Goal: Communication & Community: Answer question/provide support

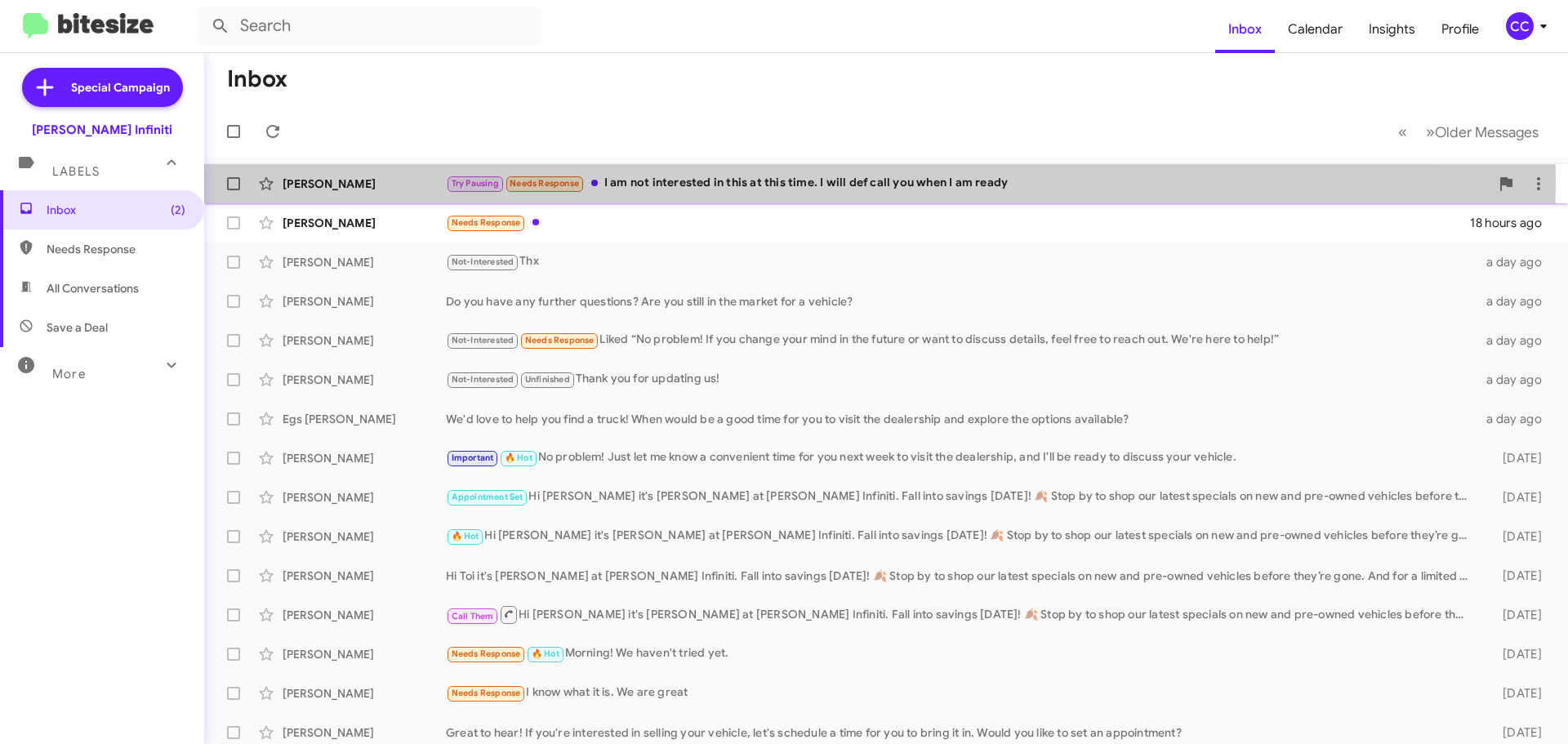
click at [666, 180] on div "Try Pausing Needs Response I am not interested in this at this time. I will def…" at bounding box center [968, 182] width 1044 height 19
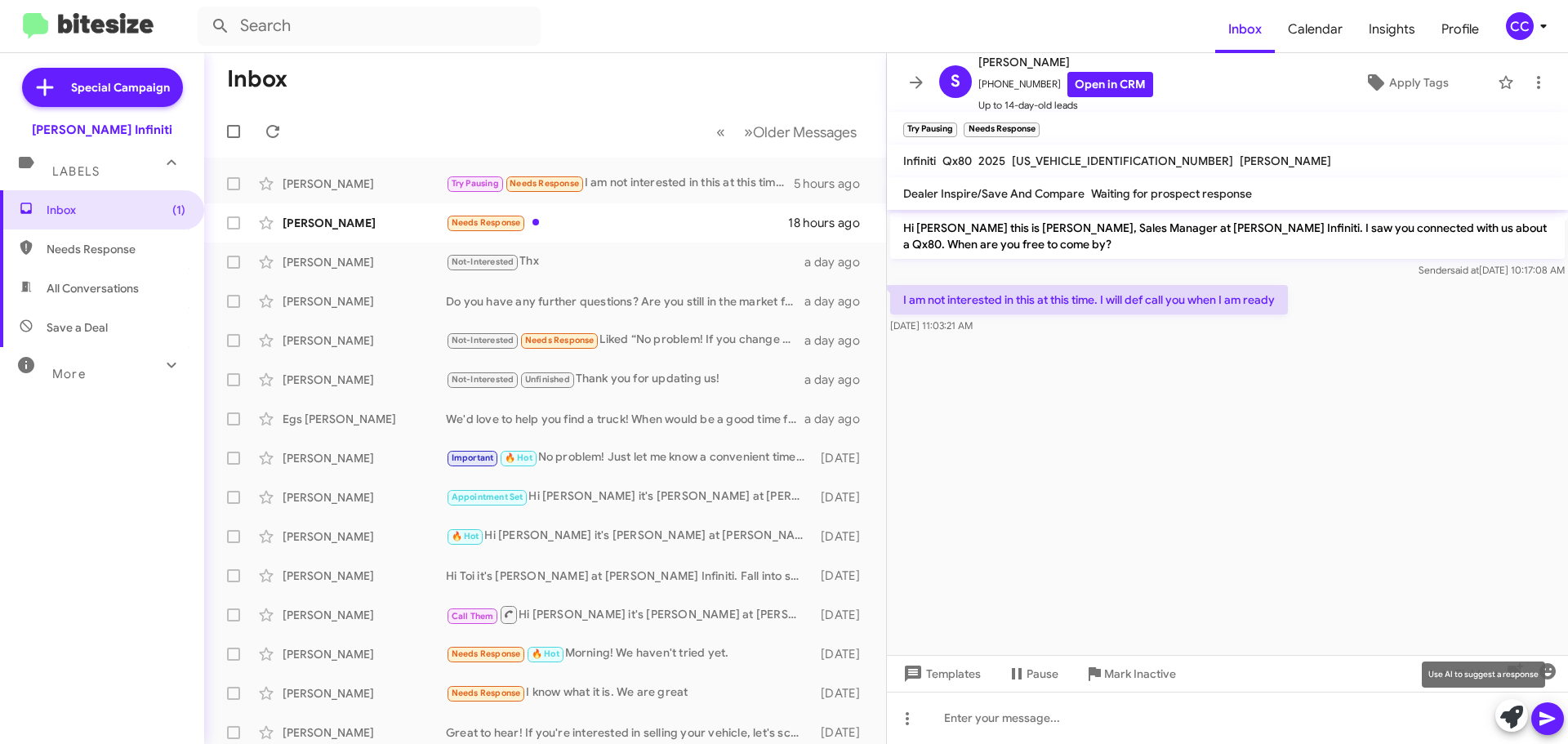
click at [1510, 719] on icon at bounding box center [1511, 717] width 23 height 23
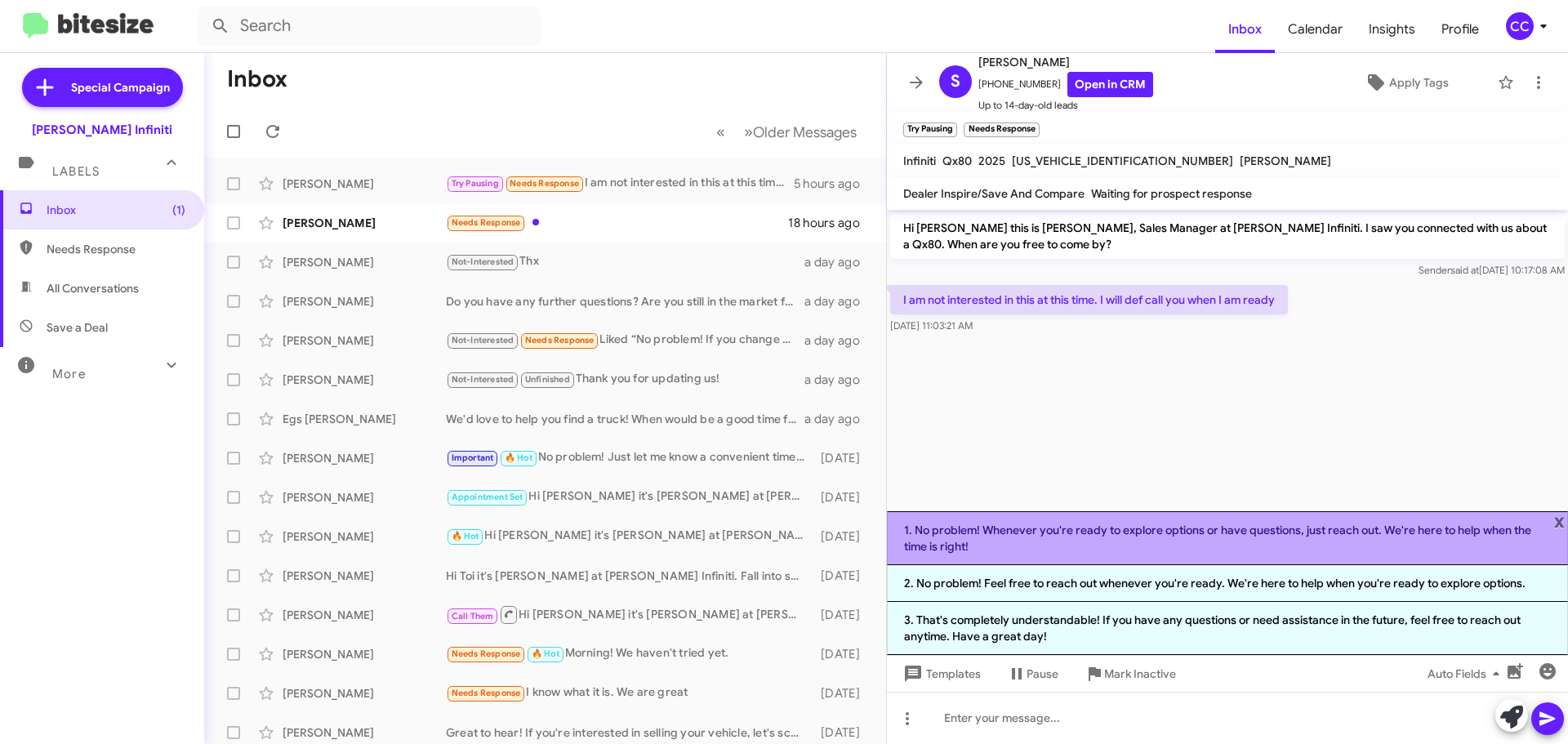
click at [1070, 544] on li "1. No problem! Whenever you're ready to explore options or have questions, just…" at bounding box center [1228, 537] width 682 height 54
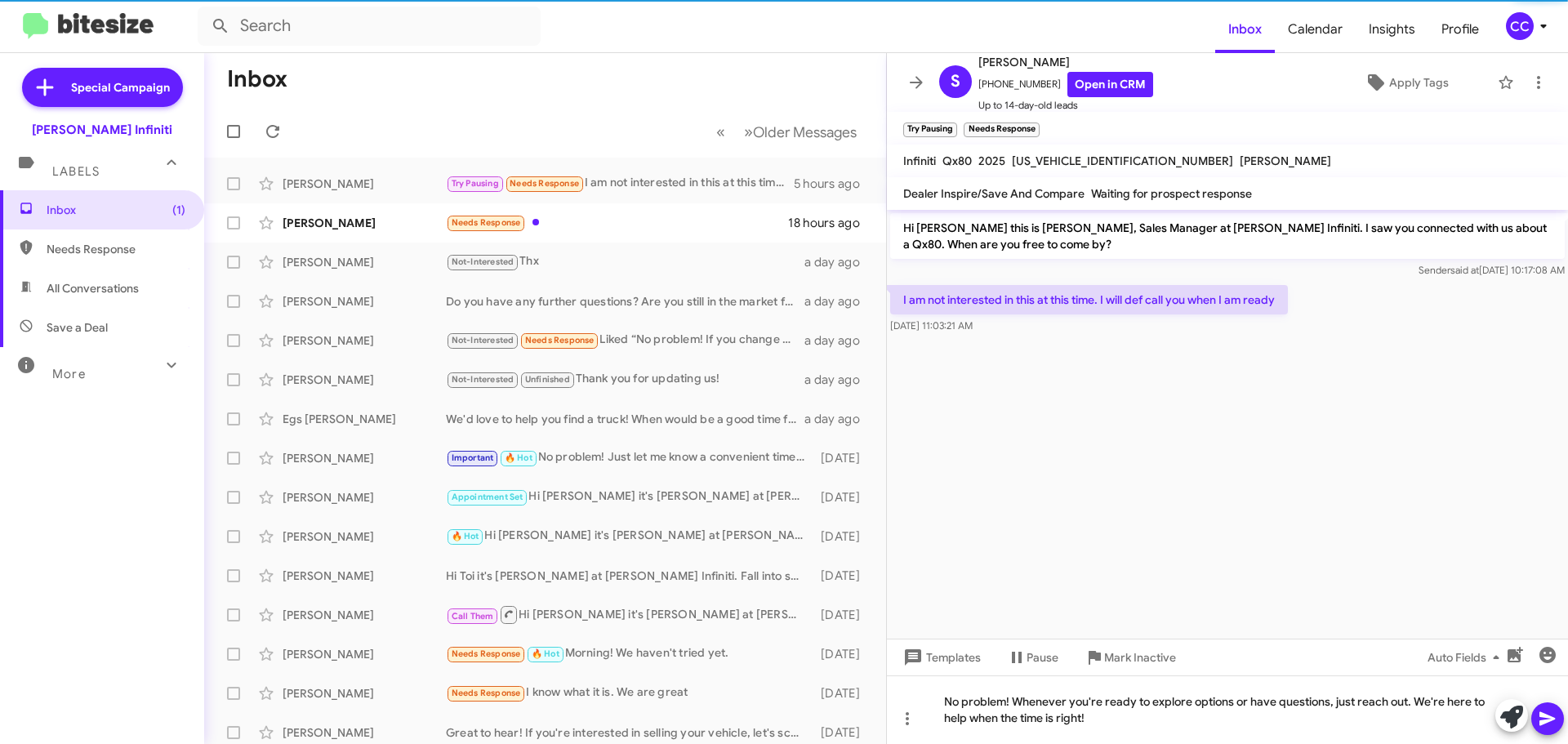
click at [1545, 724] on icon at bounding box center [1548, 719] width 20 height 20
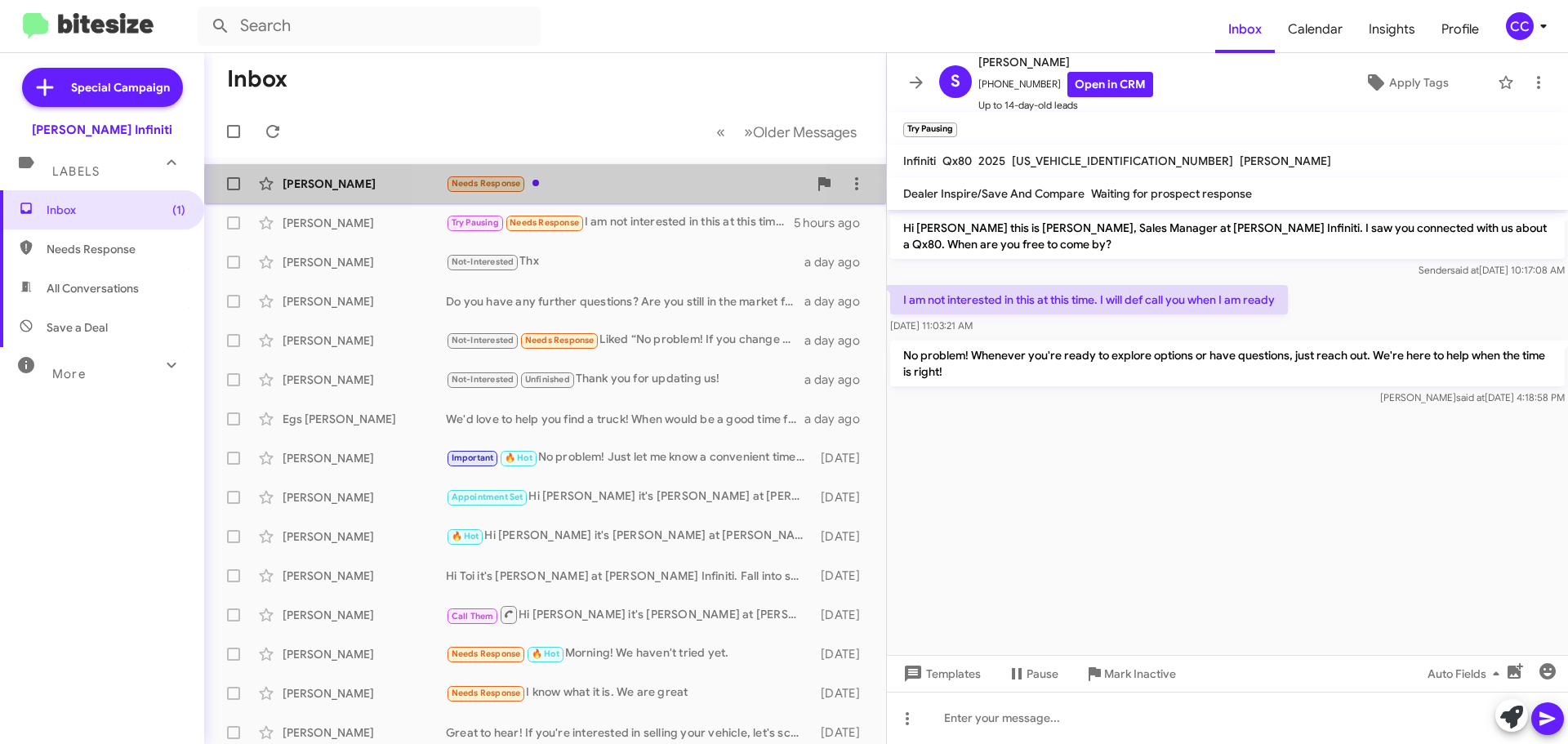
click at [582, 179] on div "Needs Response" at bounding box center [627, 182] width 362 height 19
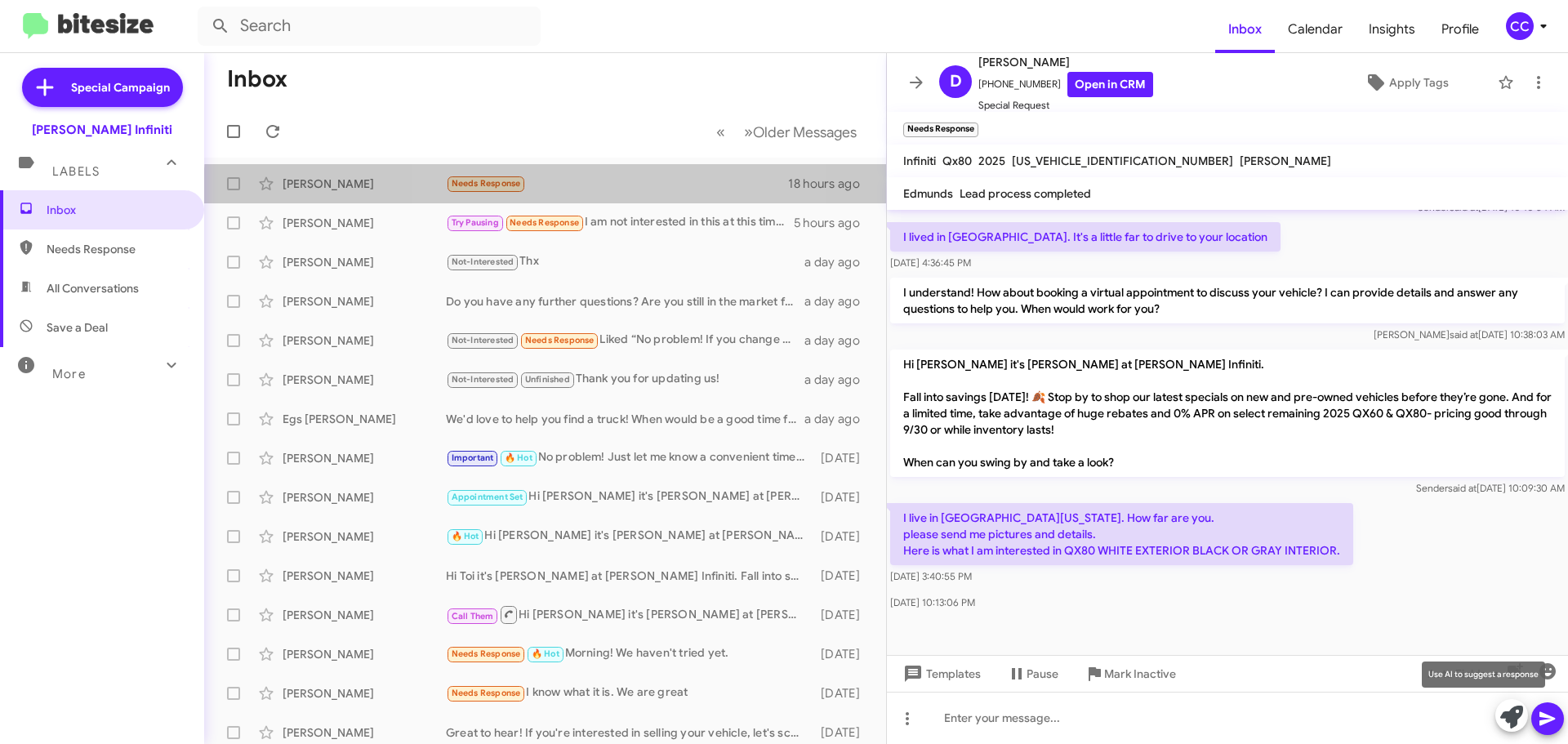
click at [1508, 719] on icon at bounding box center [1511, 717] width 23 height 23
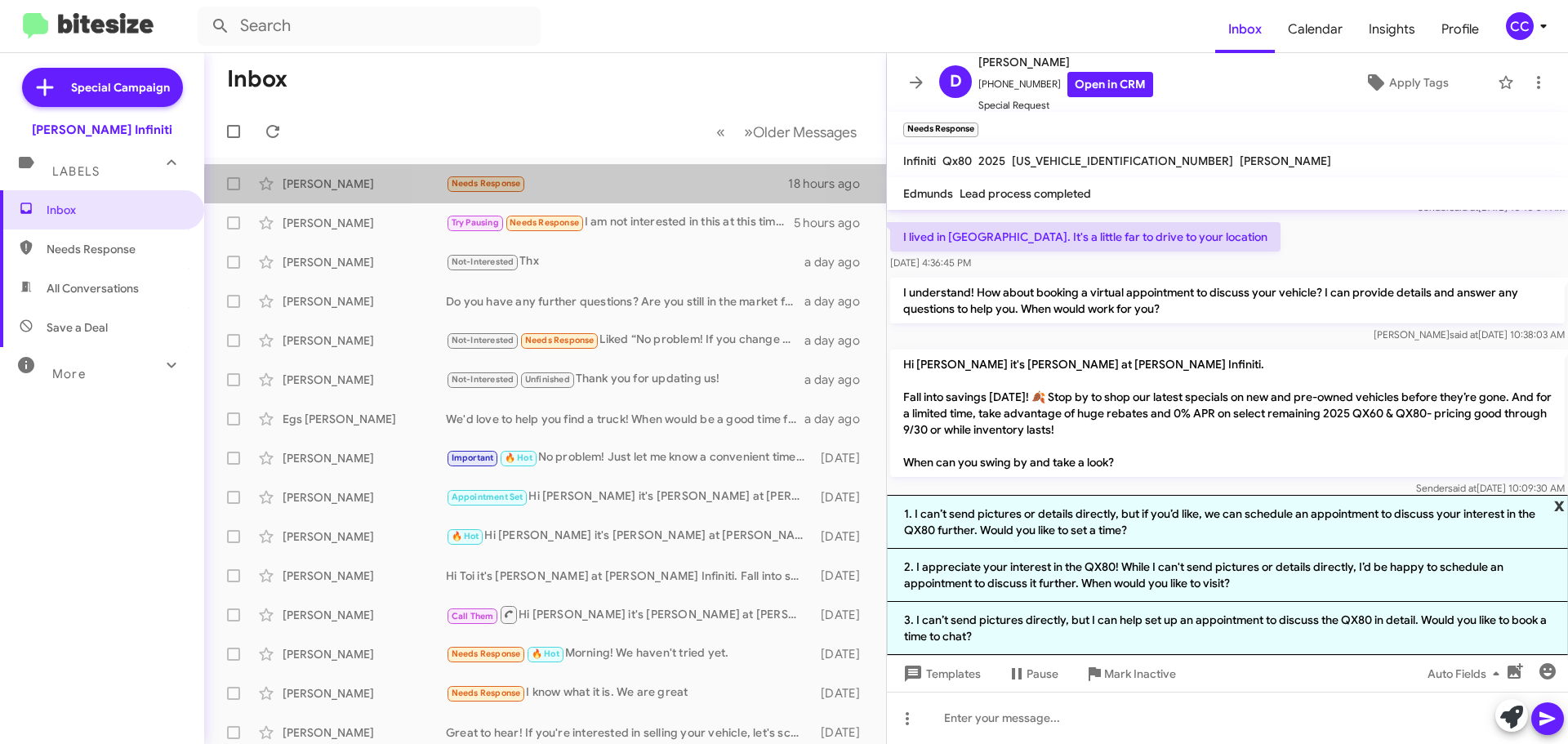
click at [1558, 506] on span "x" at bounding box center [1559, 505] width 11 height 20
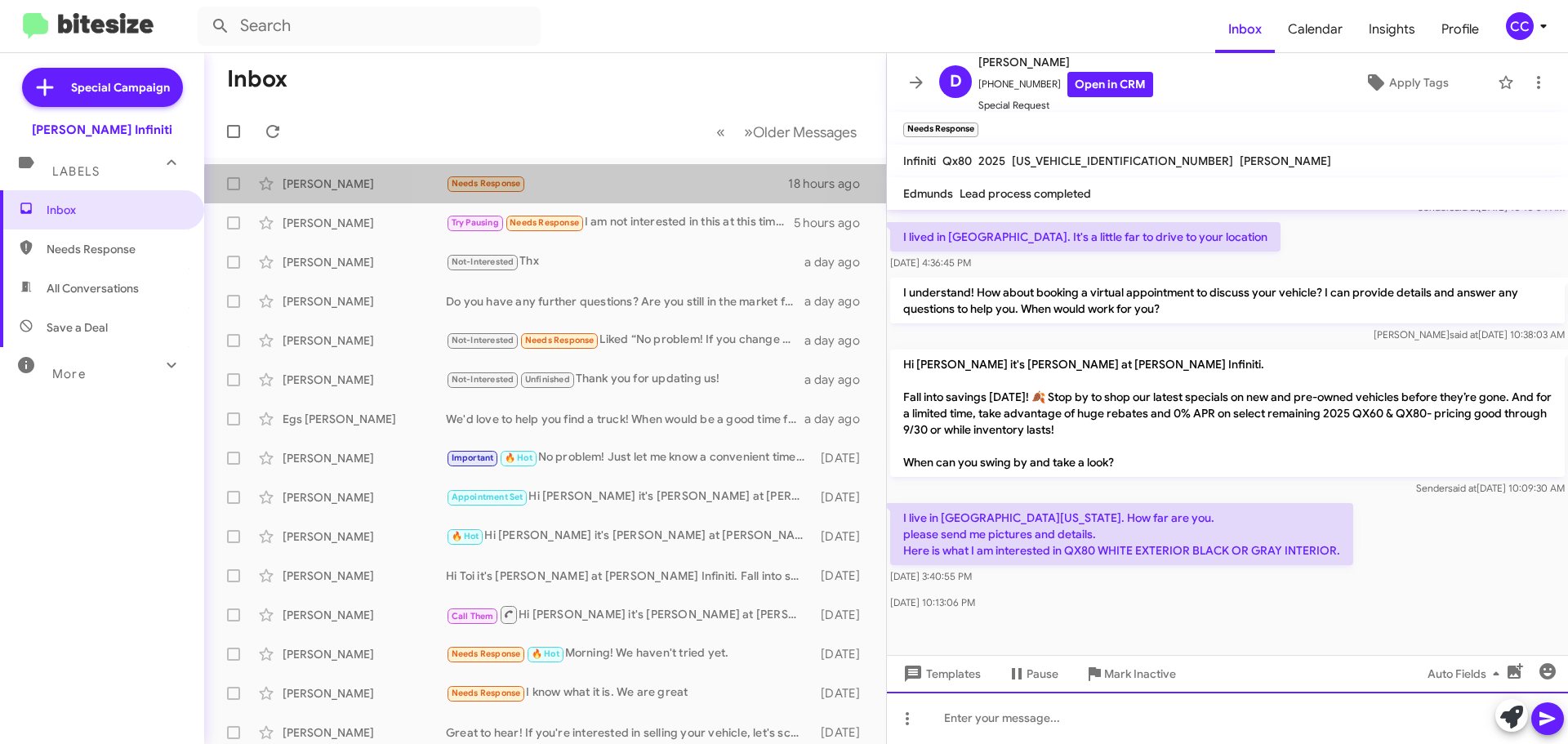
click at [1005, 722] on div at bounding box center [1228, 718] width 682 height 52
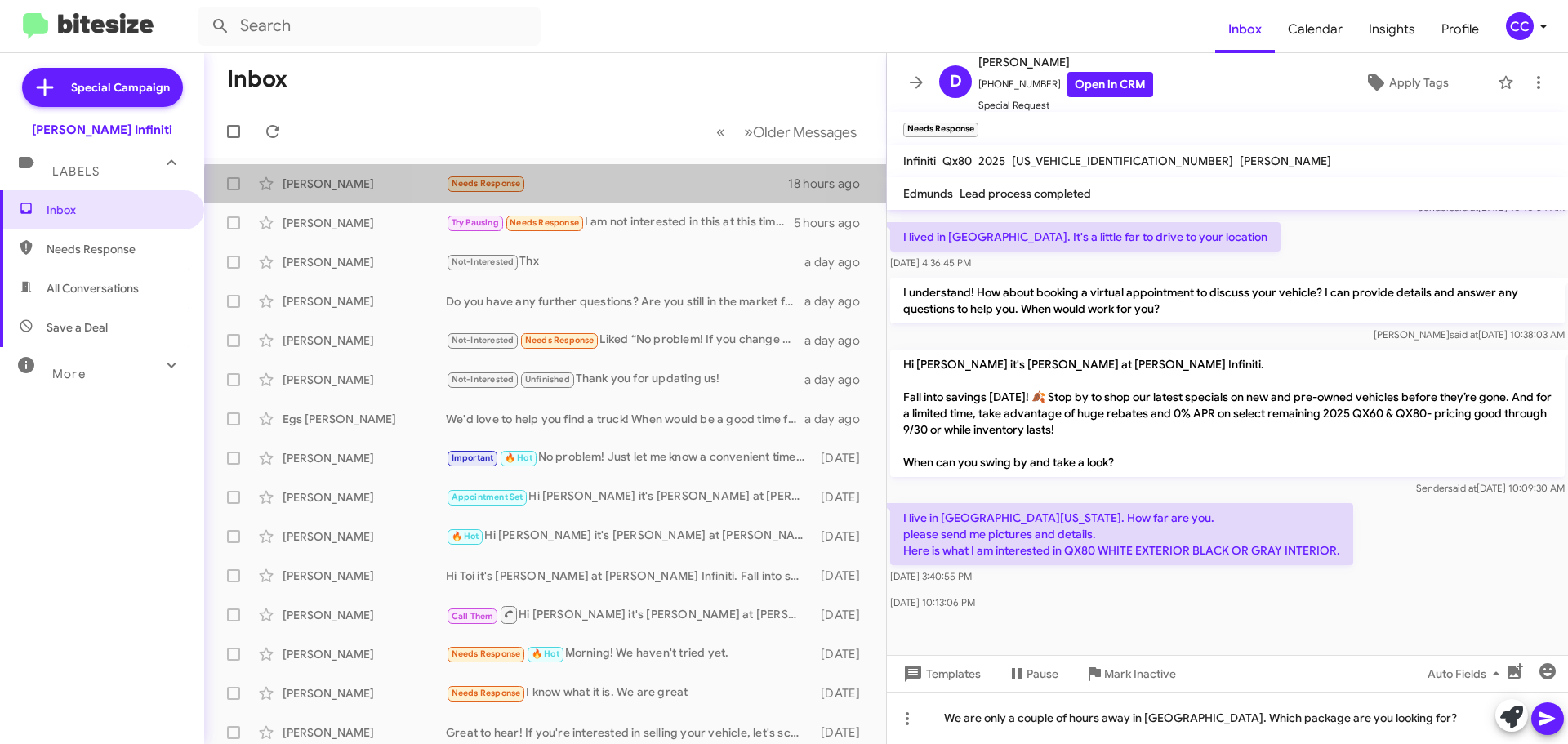
click at [1547, 721] on icon at bounding box center [1547, 719] width 16 height 14
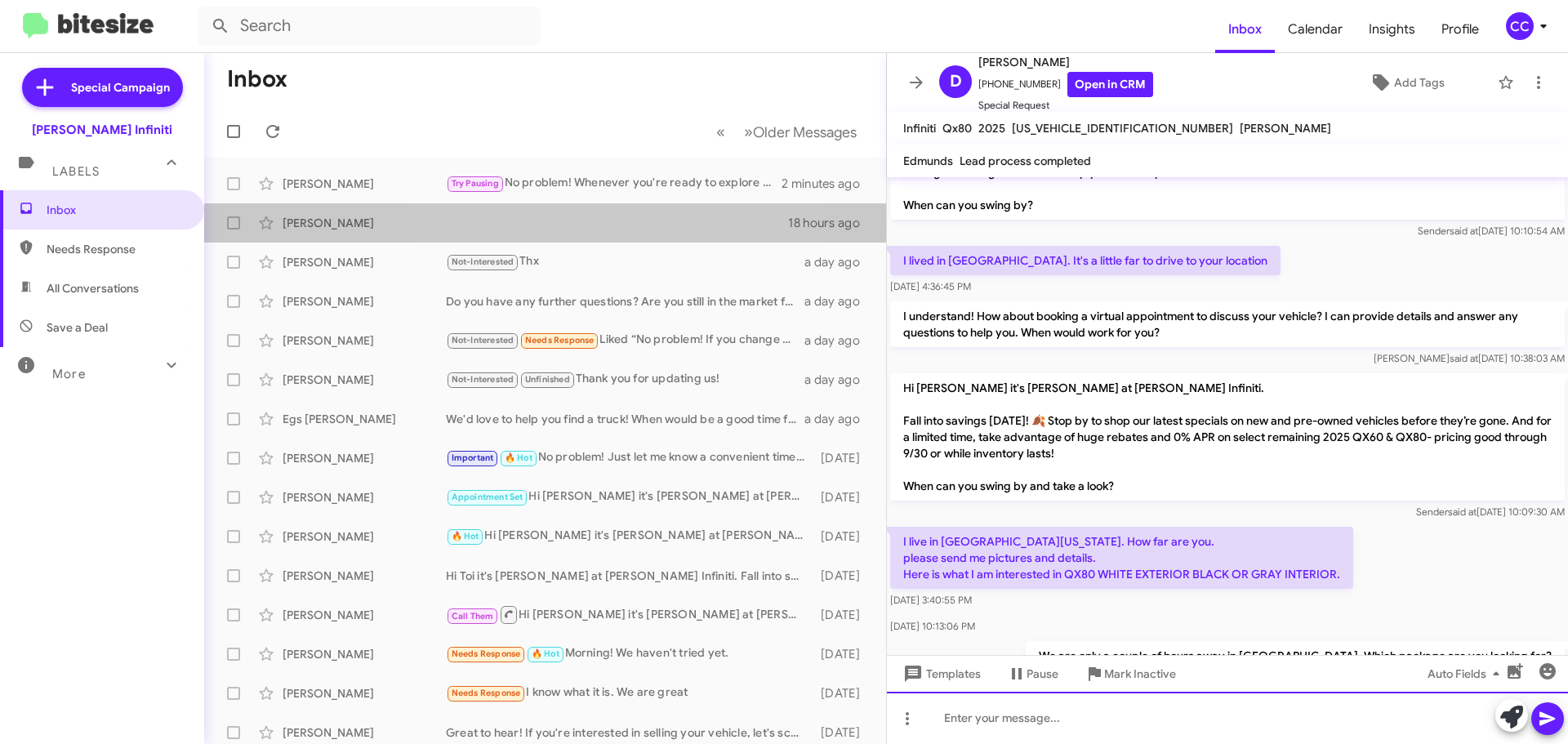
scroll to position [491, 0]
